Goal: Task Accomplishment & Management: Manage account settings

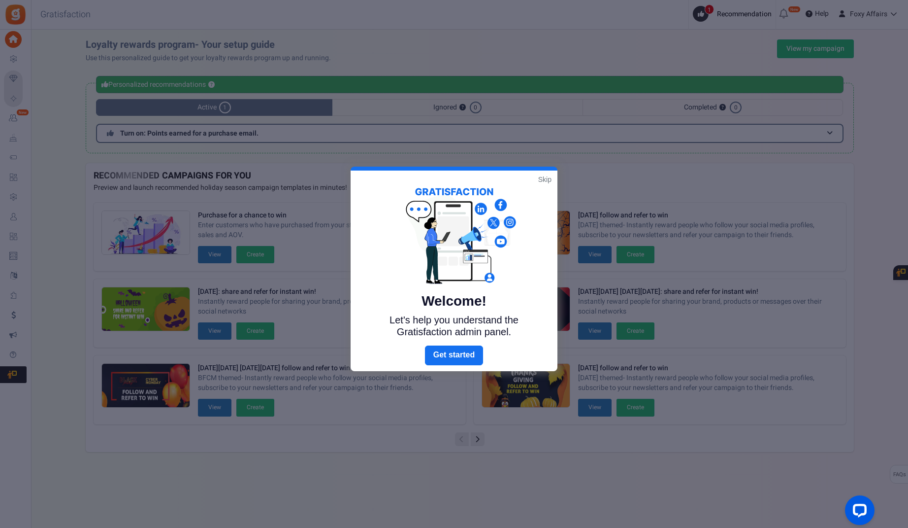
click at [542, 180] on link "Skip" at bounding box center [544, 179] width 13 height 10
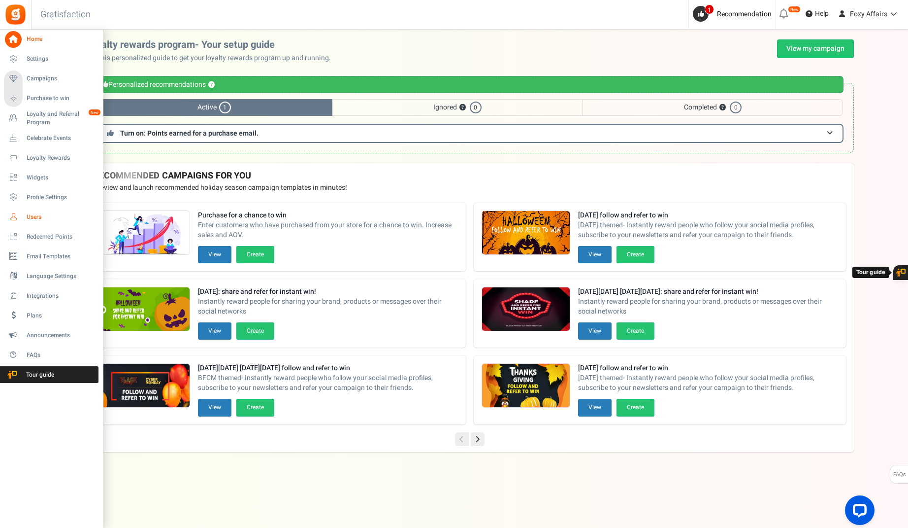
click at [18, 219] on icon at bounding box center [13, 216] width 17 height 17
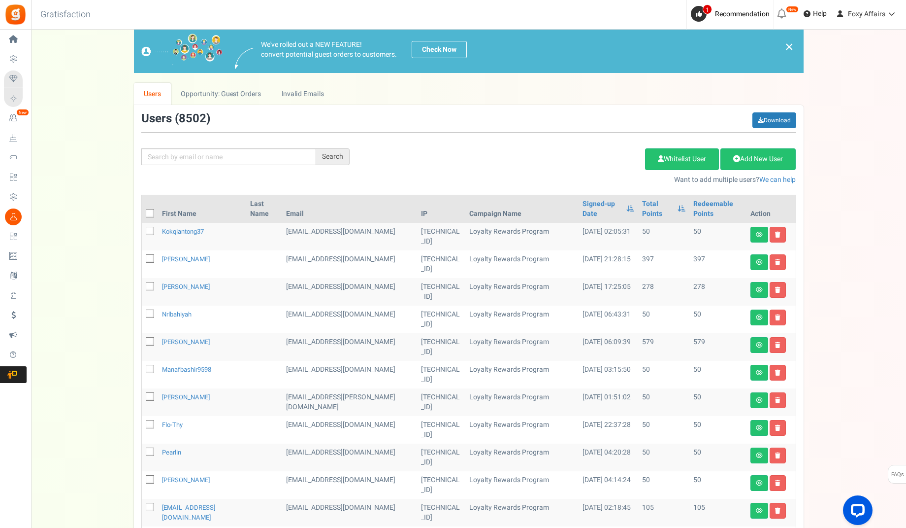
scroll to position [35, 0]
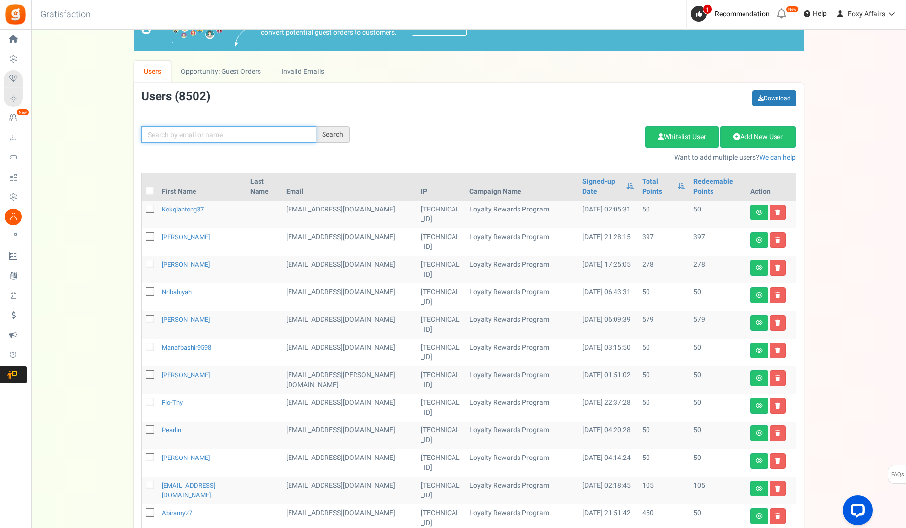
click at [210, 134] on input "text" at bounding box center [228, 134] width 175 height 17
paste input "[EMAIL_ADDRESS][DOMAIN_NAME]"
type input "[EMAIL_ADDRESS][DOMAIN_NAME]"
click at [338, 132] on div "Search" at bounding box center [332, 134] width 33 height 17
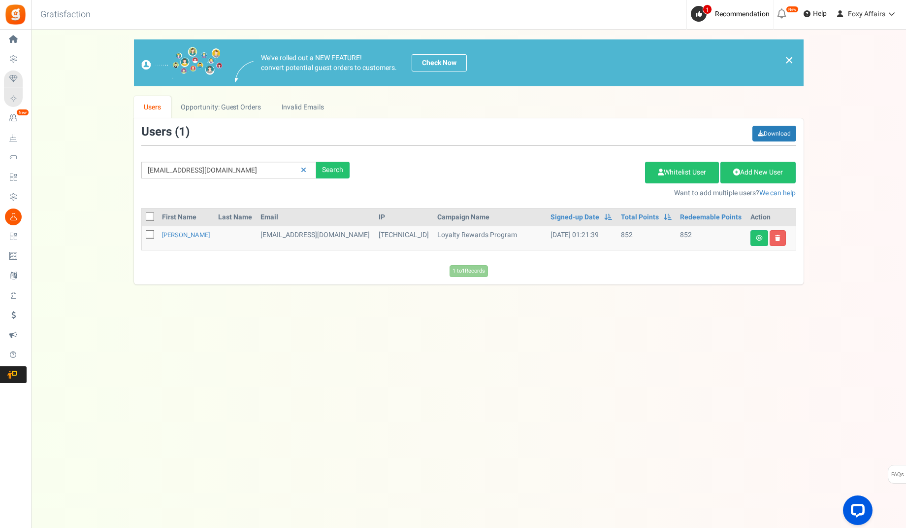
scroll to position [0, 0]
click at [187, 235] on link "[PERSON_NAME]" at bounding box center [187, 234] width 48 height 9
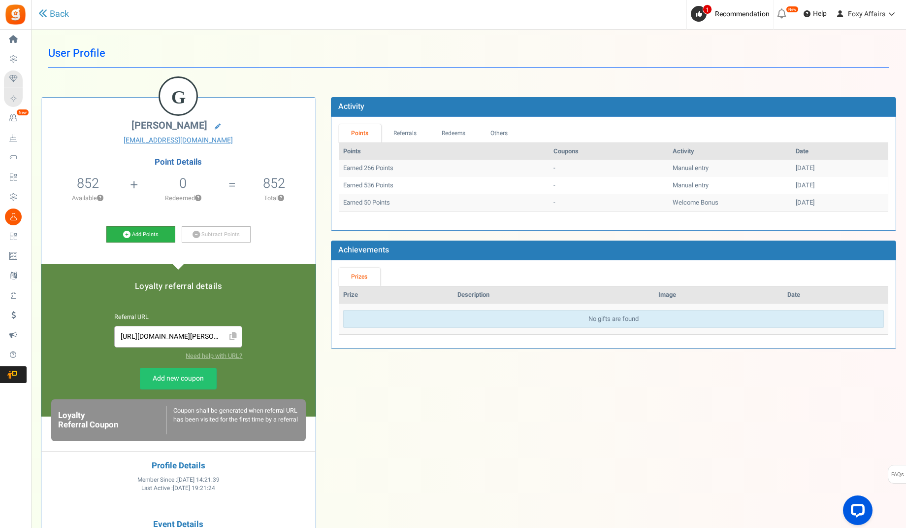
click at [145, 231] on link "Add Points" at bounding box center [140, 234] width 69 height 17
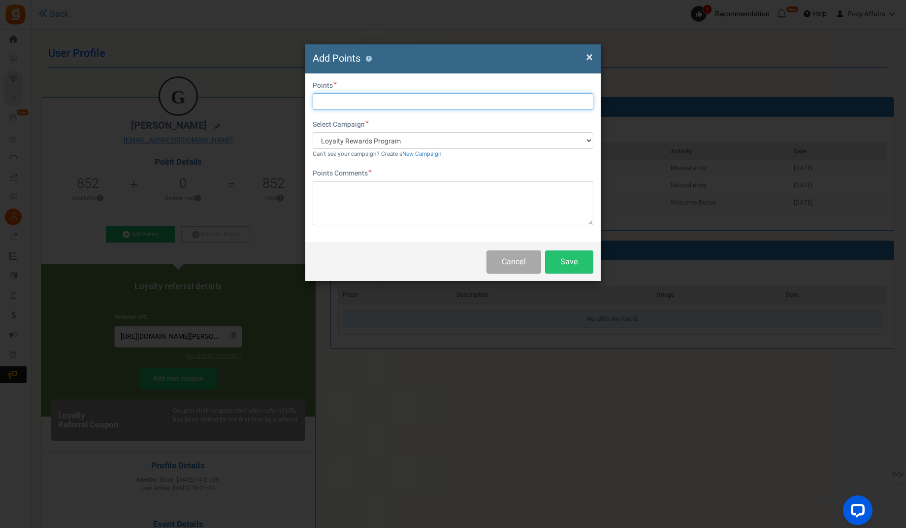
click at [376, 105] on input "text" at bounding box center [453, 101] width 281 height 17
click at [349, 204] on textarea at bounding box center [453, 203] width 281 height 44
click at [590, 56] on span "×" at bounding box center [589, 57] width 7 height 19
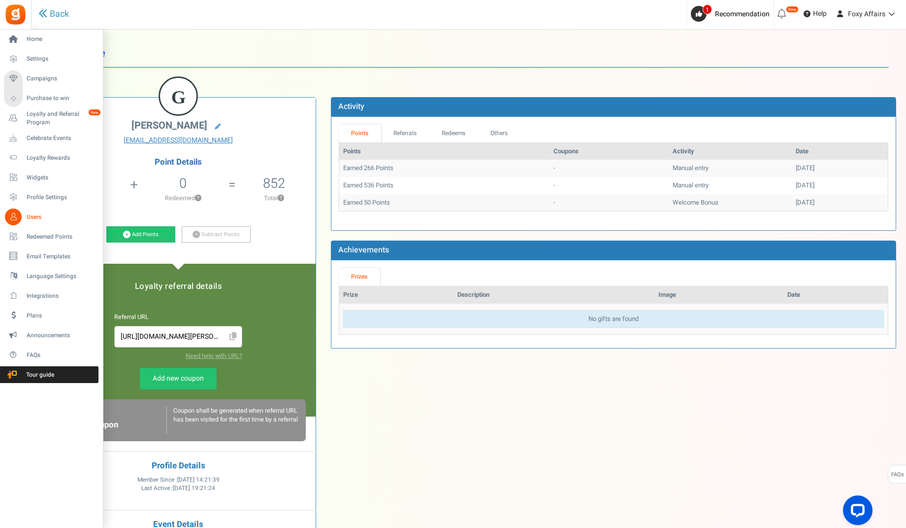
click at [7, 218] on icon at bounding box center [13, 216] width 17 height 17
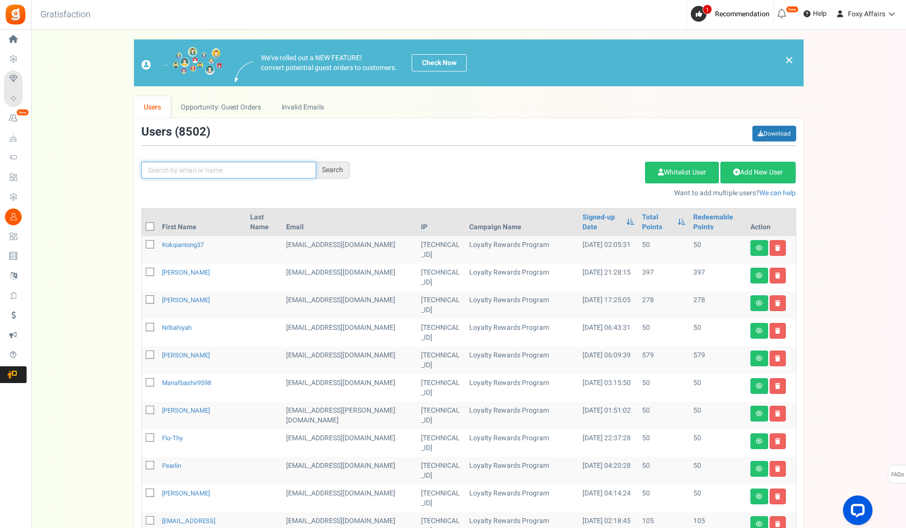
click at [244, 167] on input "text" at bounding box center [228, 170] width 175 height 17
paste input "[EMAIL_ADDRESS][DOMAIN_NAME]"
type input "[EMAIL_ADDRESS][DOMAIN_NAME]"
click at [335, 168] on div "Search" at bounding box center [332, 170] width 33 height 17
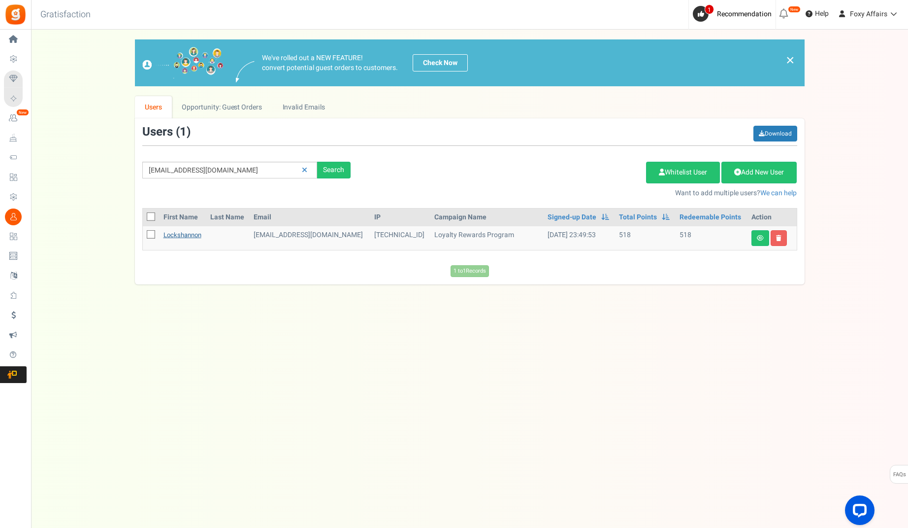
click at [180, 235] on link "lockshannon" at bounding box center [183, 234] width 38 height 9
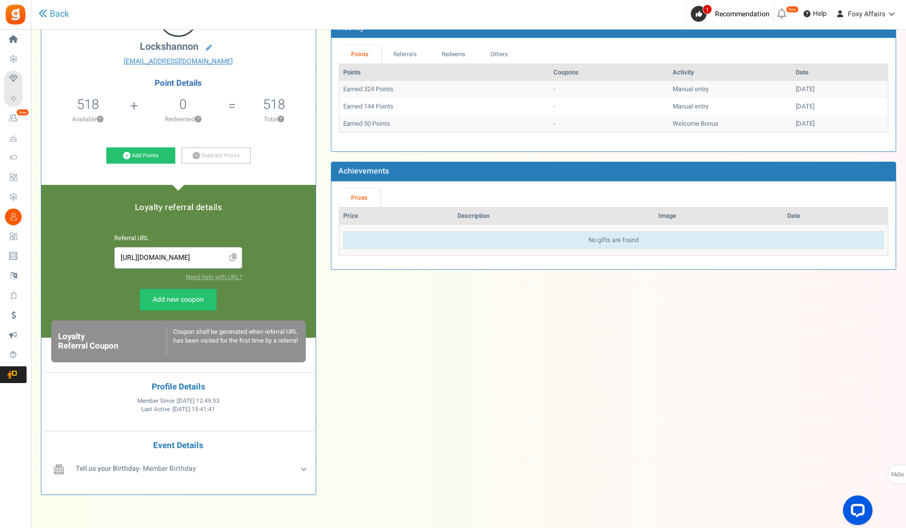
scroll to position [115, 0]
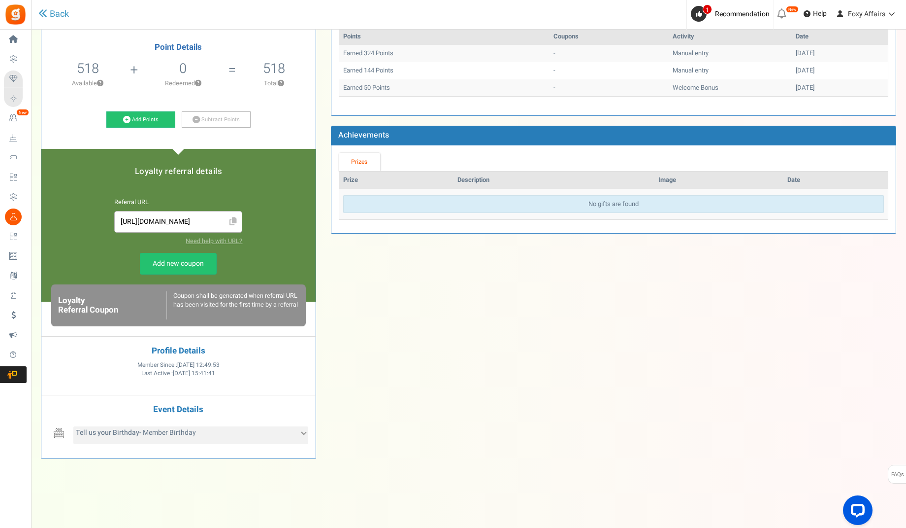
click at [304, 434] on div "Tell us your Birthday - Member Birthday" at bounding box center [190, 435] width 235 height 18
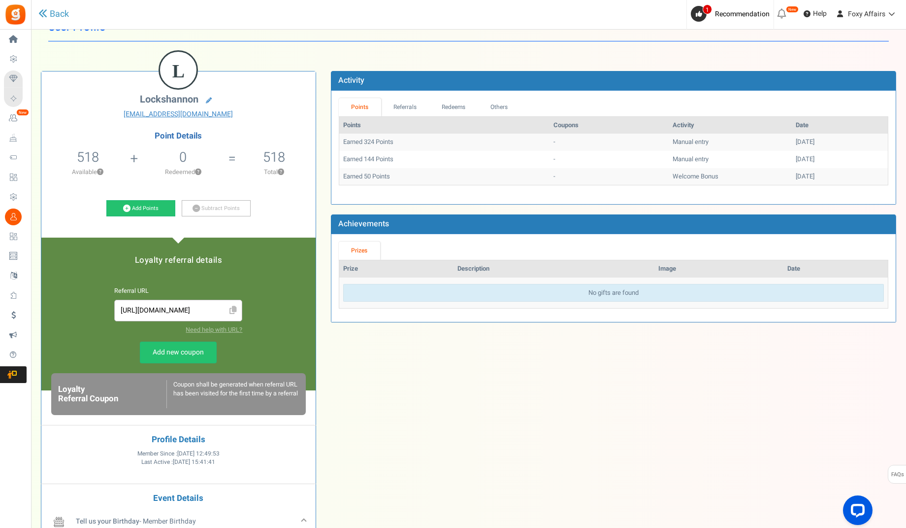
scroll to position [24, 0]
